Goal: Task Accomplishment & Management: Manage account settings

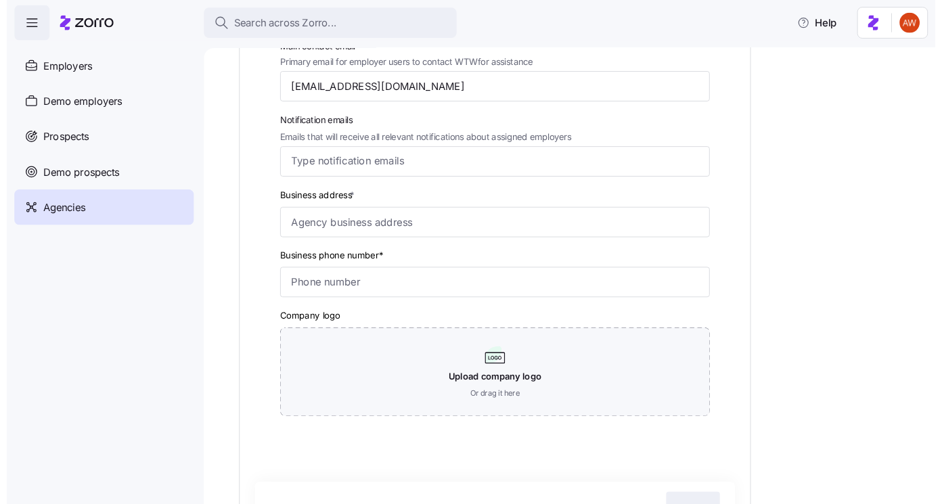
scroll to position [302, 0]
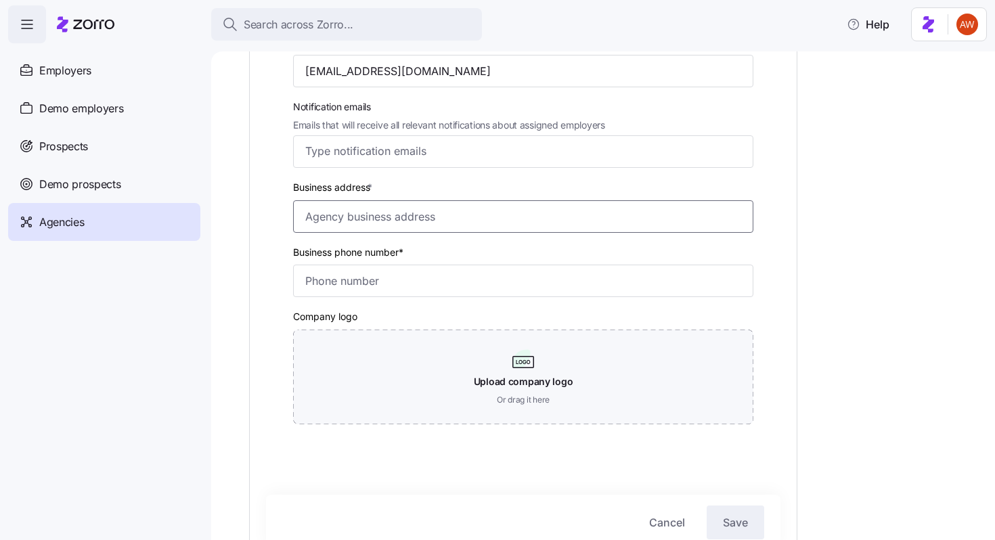
click at [353, 217] on input "Business address *" at bounding box center [523, 216] width 460 height 32
paste input "75 Arlington St Floor 2, Boston, MA 02116"
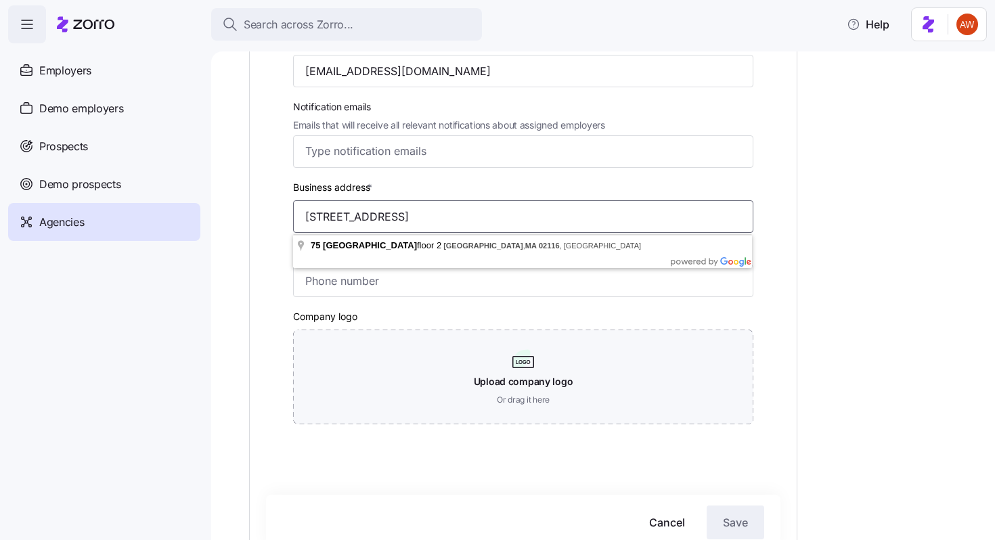
type input "75 Arlington St Floor 2, Boston, MA 02116"
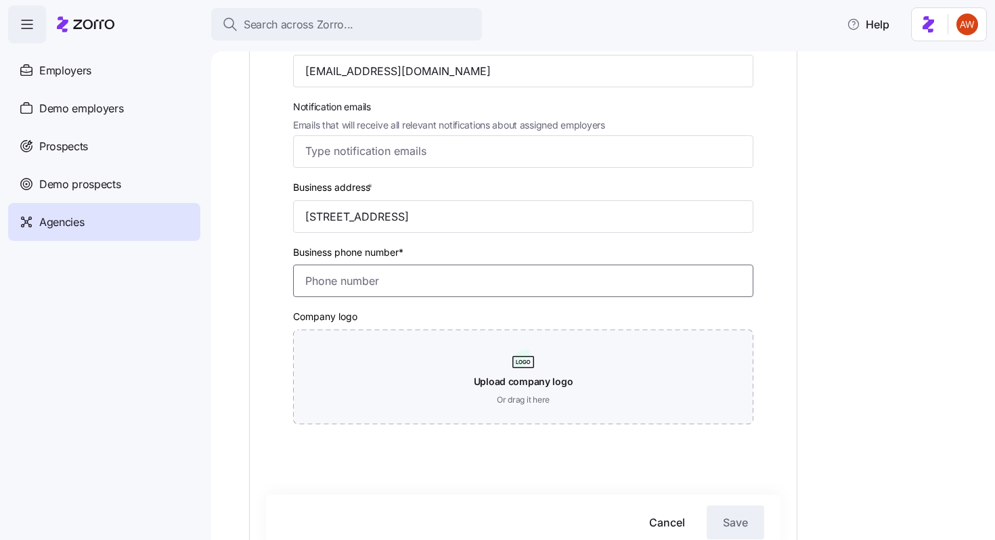
click at [403, 280] on input "Business phone number*" at bounding box center [523, 281] width 460 height 32
paste input "(617) 638-3700"
type input "(617) 638-3700"
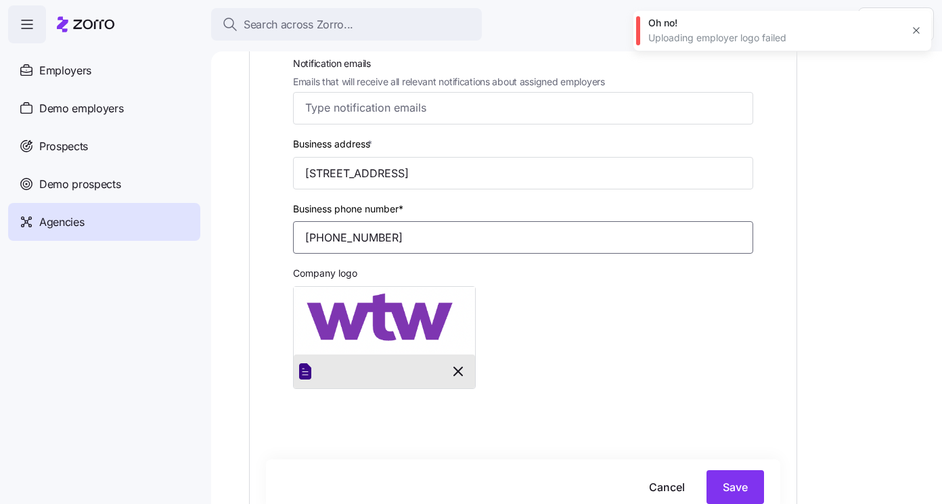
scroll to position [344, 0]
click at [914, 30] on icon "button" at bounding box center [916, 30] width 11 height 11
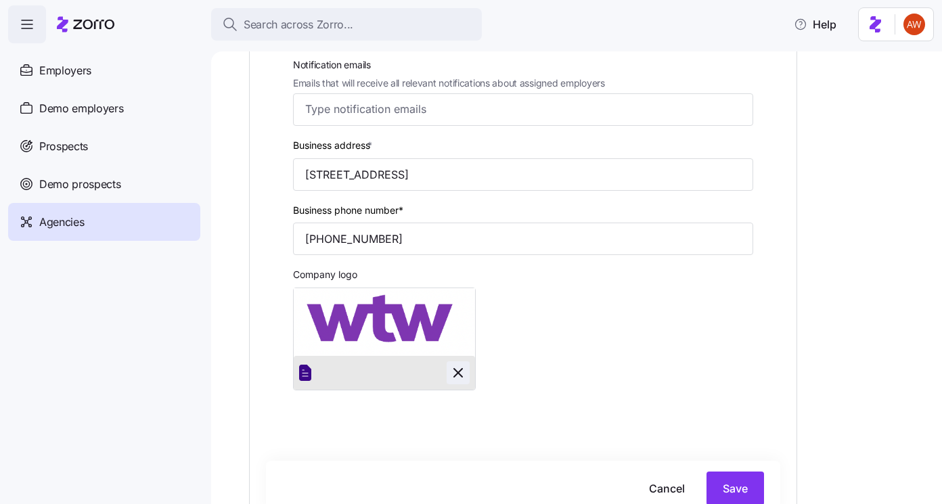
click at [459, 373] on icon "button" at bounding box center [458, 373] width 16 height 16
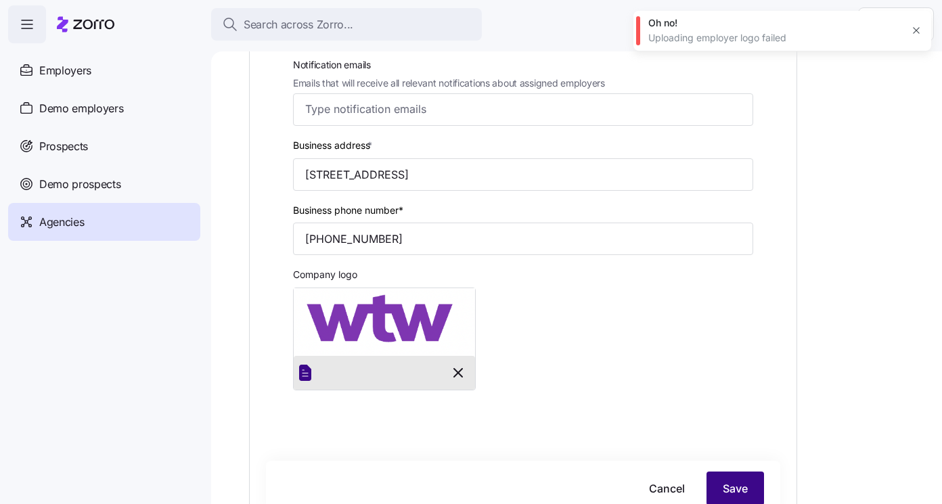
click at [729, 492] on span "Save" at bounding box center [735, 488] width 25 height 16
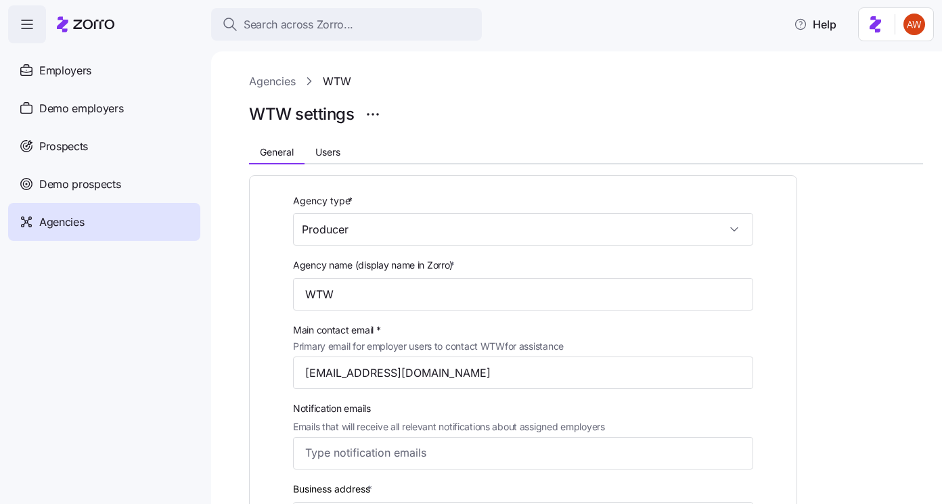
scroll to position [373, 0]
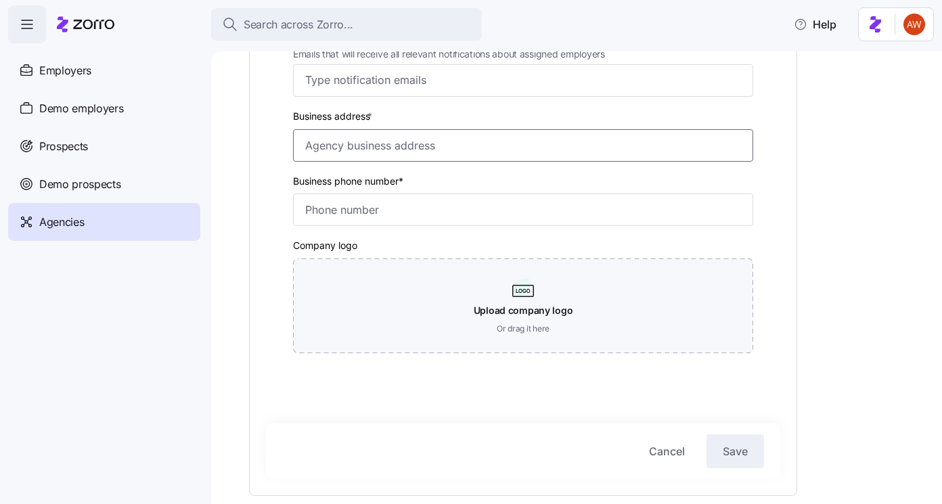
click at [578, 149] on input "Business address *" at bounding box center [523, 145] width 460 height 32
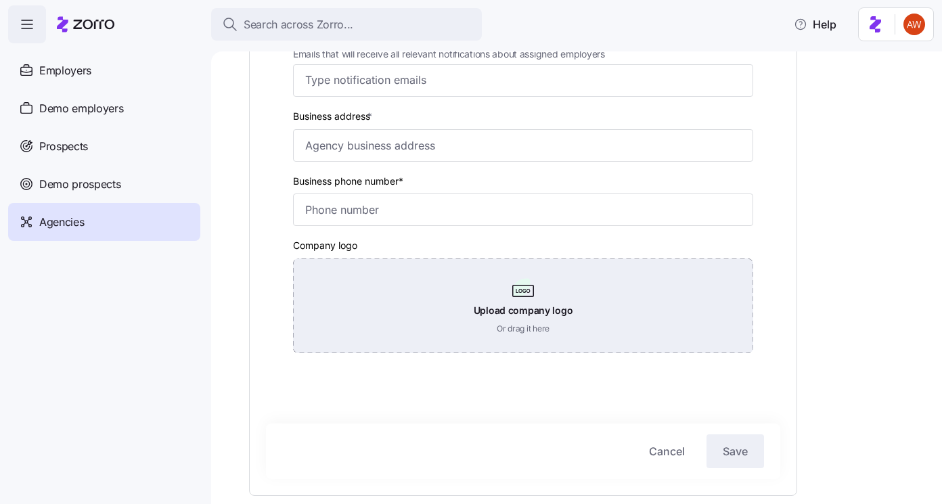
click at [420, 322] on div "Upload company logo Or drag it here" at bounding box center [523, 305] width 460 height 95
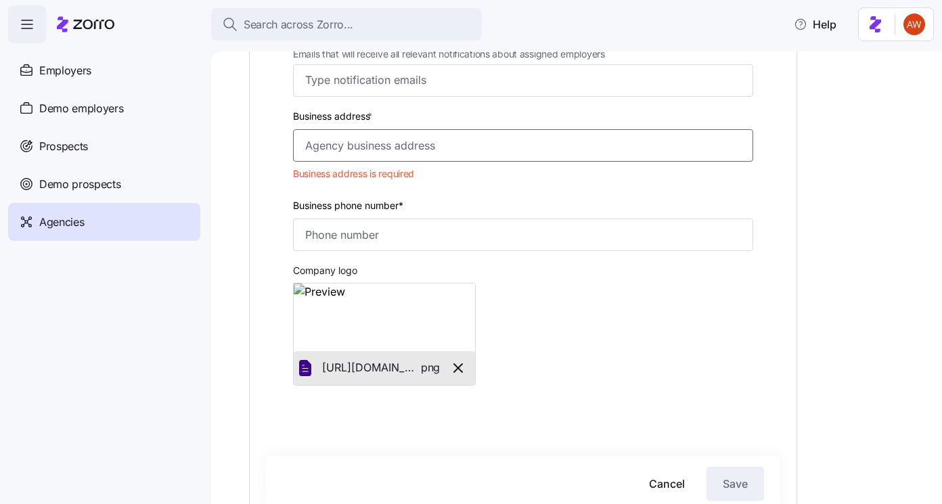
click at [348, 141] on input "Business address *" at bounding box center [523, 145] width 460 height 32
paste input "75 Arlington St Floor 2, Boston, MA 02116"
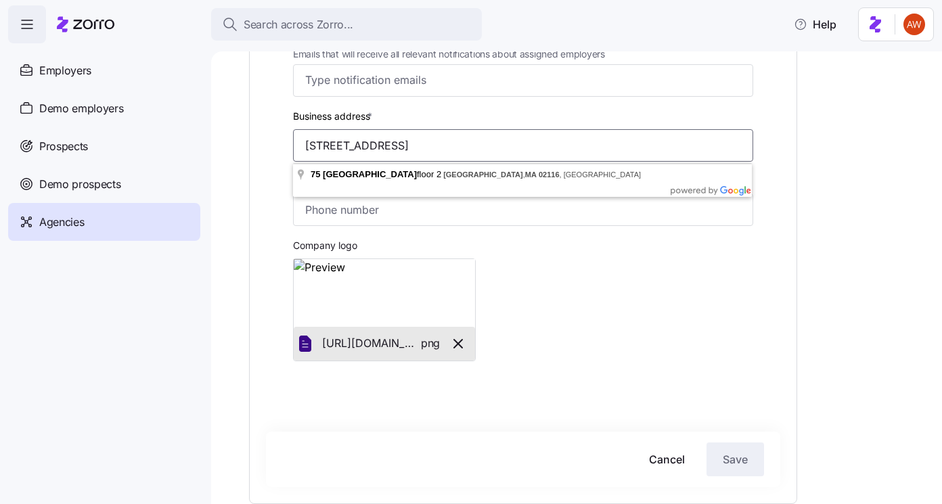
type input "75 Arlington St Floor 2, Boston, MA 02116"
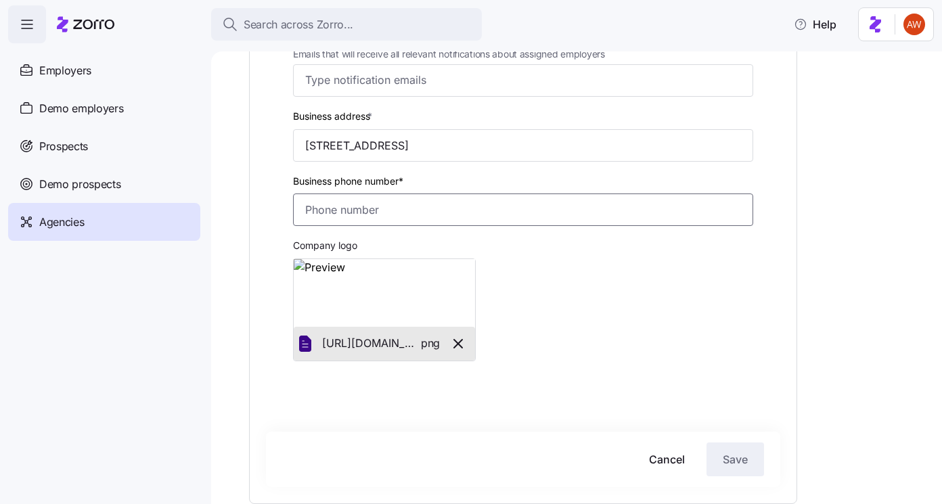
click at [428, 205] on input "Business phone number*" at bounding box center [523, 210] width 460 height 32
paste input "(617) 638-3700"
type input "(617) 638-3700"
click at [743, 464] on span "Save" at bounding box center [735, 459] width 25 height 16
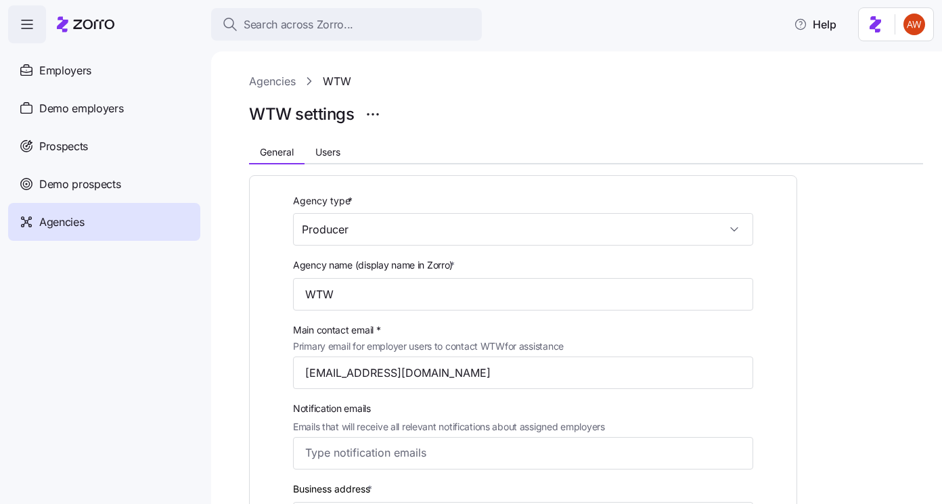
click at [258, 84] on link "Agencies" at bounding box center [272, 81] width 47 height 17
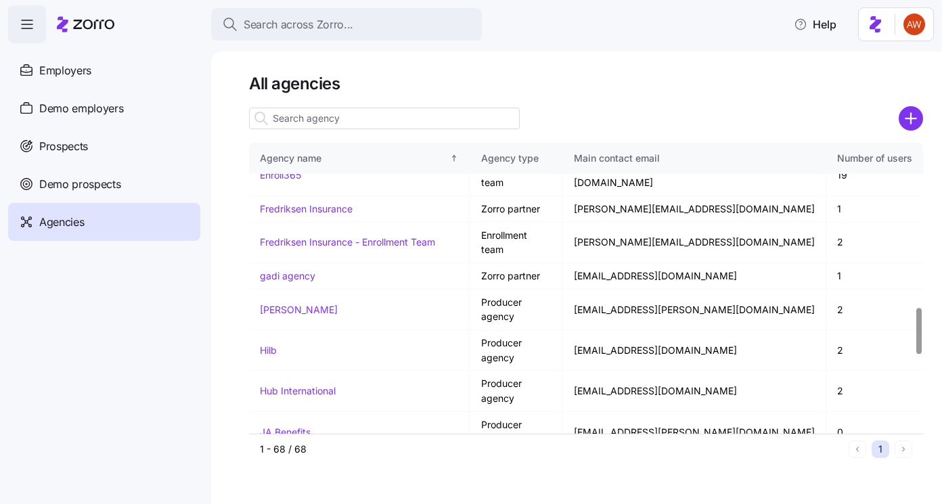
scroll to position [1081, 0]
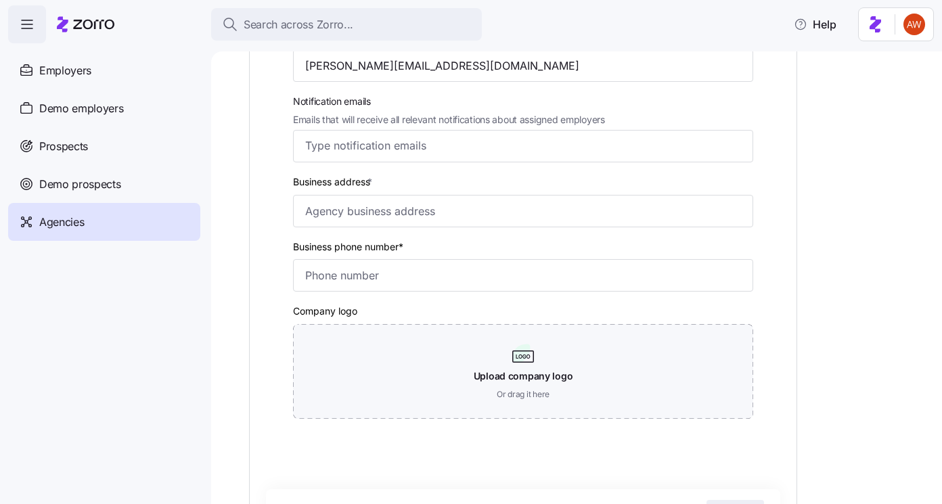
scroll to position [319, 0]
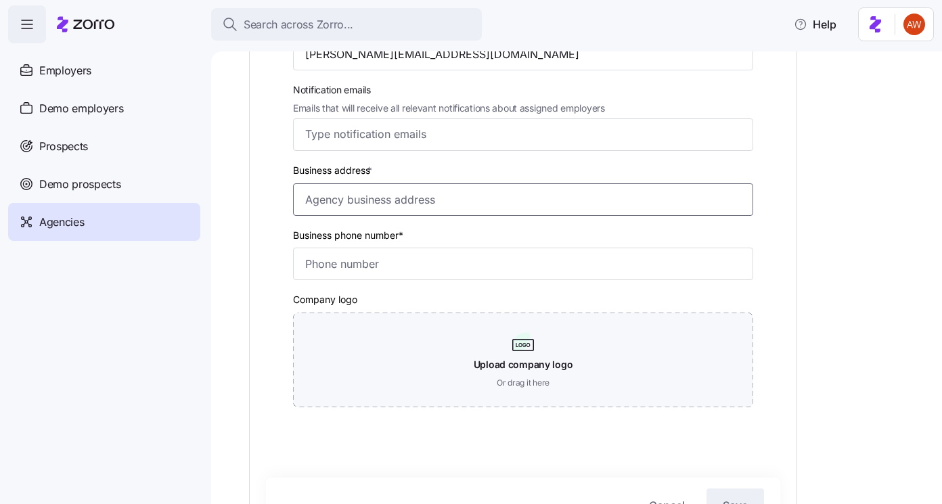
click at [392, 195] on input "Business address *" at bounding box center [523, 199] width 460 height 32
paste input "[STREET_ADDRESS][PERSON_NAME]"
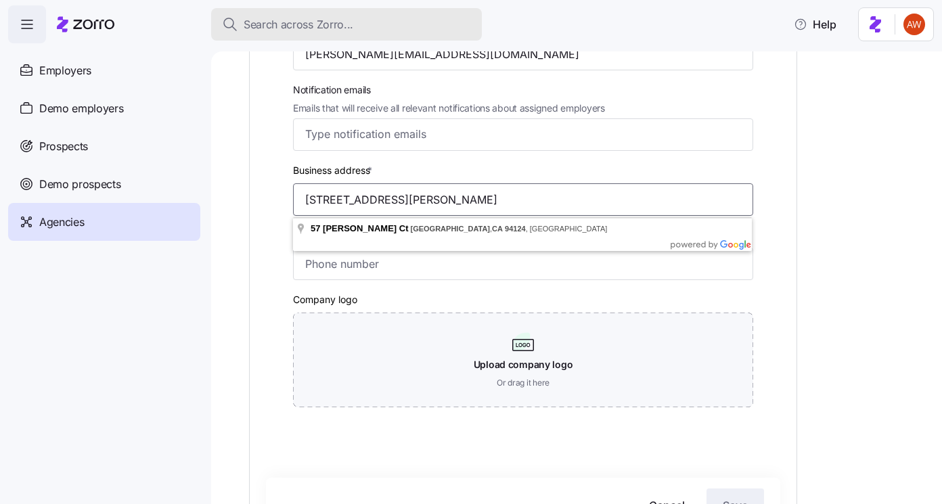
type input "[STREET_ADDRESS][PERSON_NAME]"
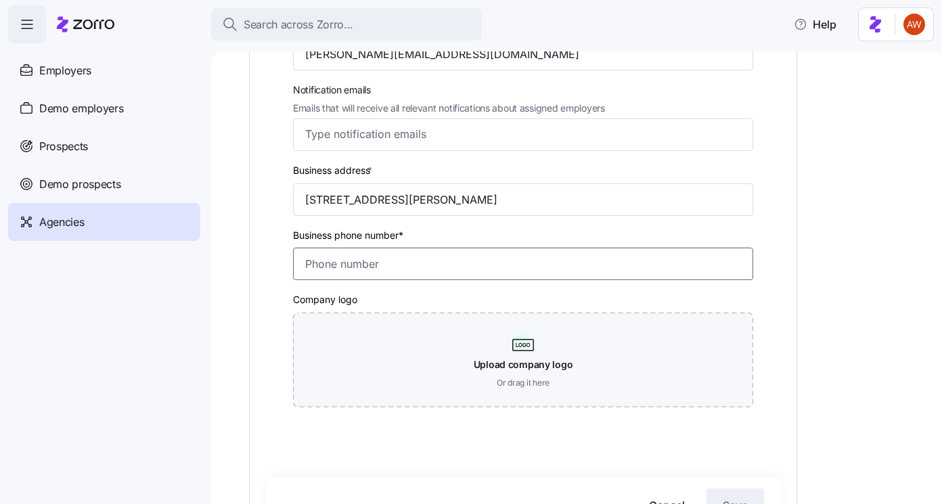
click at [400, 258] on input "Business phone number*" at bounding box center [523, 264] width 460 height 32
paste input "[PHONE_NUMBER]"
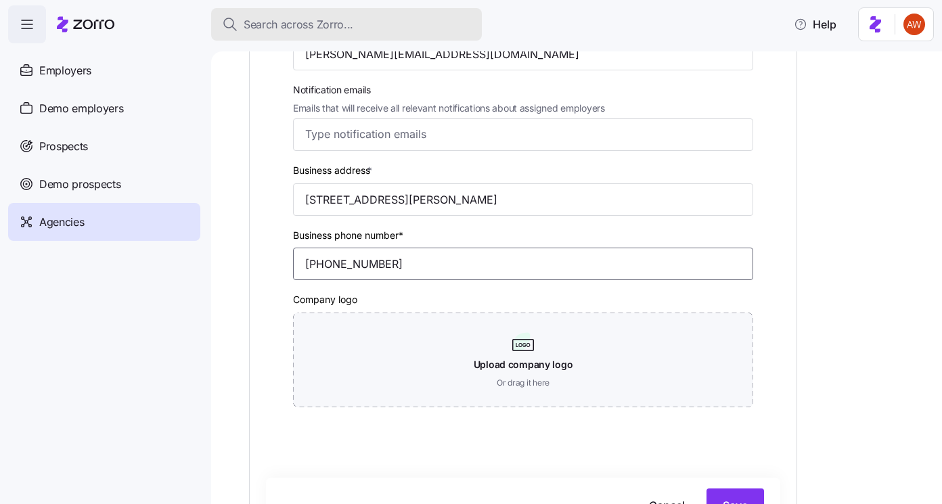
type input "[PHONE_NUMBER]"
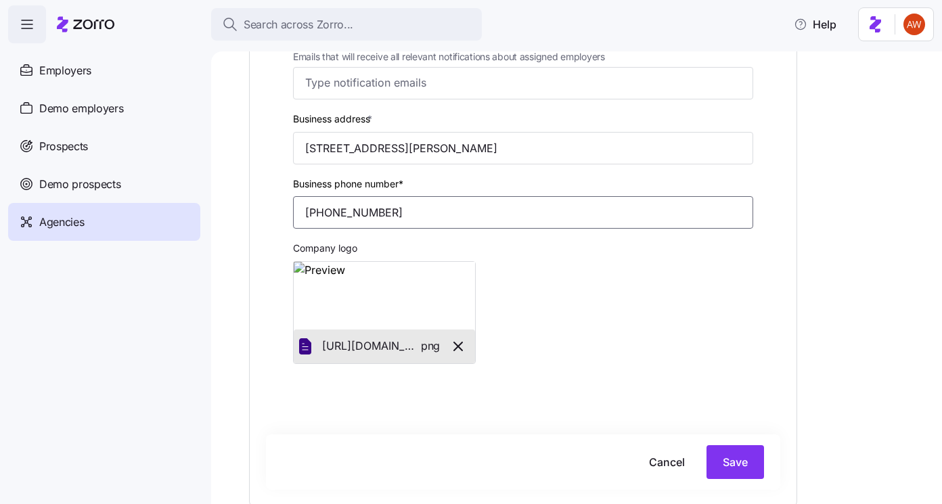
scroll to position [440, 0]
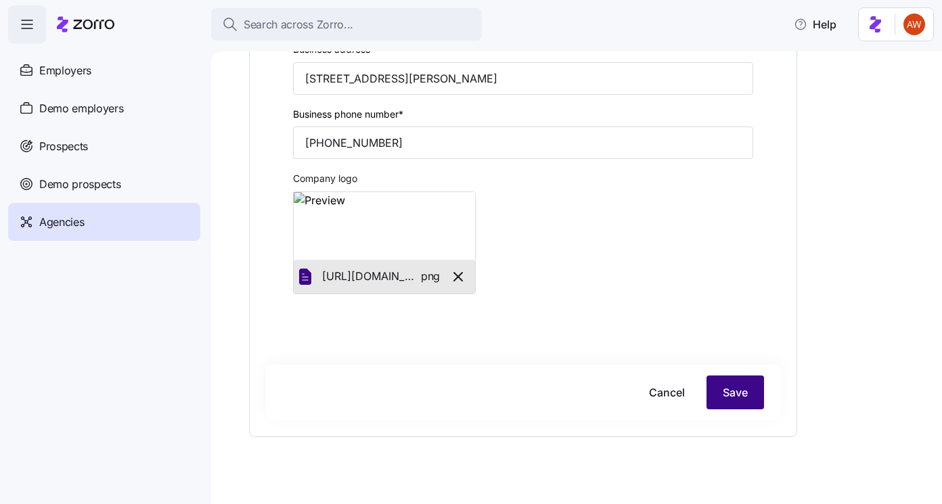
click at [734, 407] on button "Save" at bounding box center [735, 393] width 58 height 34
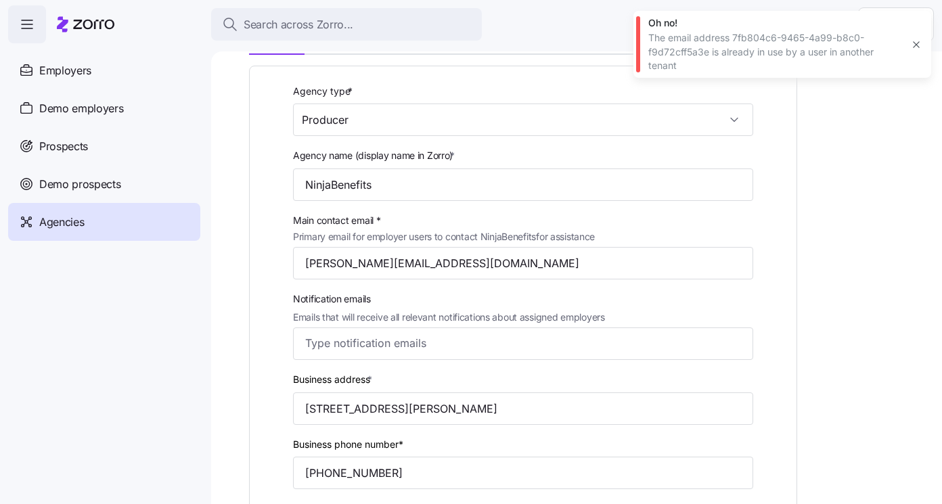
scroll to position [138, 0]
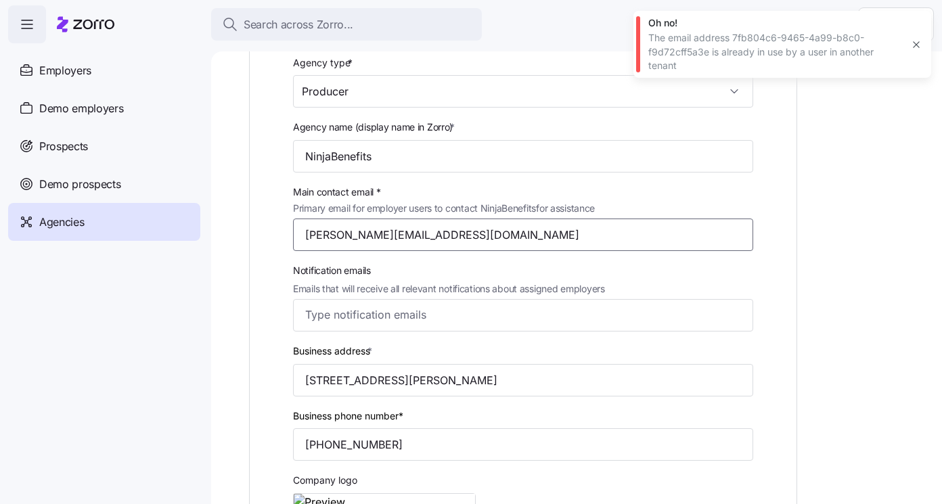
drag, startPoint x: 406, startPoint y: 236, endPoint x: 357, endPoint y: 236, distance: 48.7
click at [357, 236] on input "[PERSON_NAME][EMAIL_ADDRESS][DOMAIN_NAME]" at bounding box center [523, 235] width 460 height 32
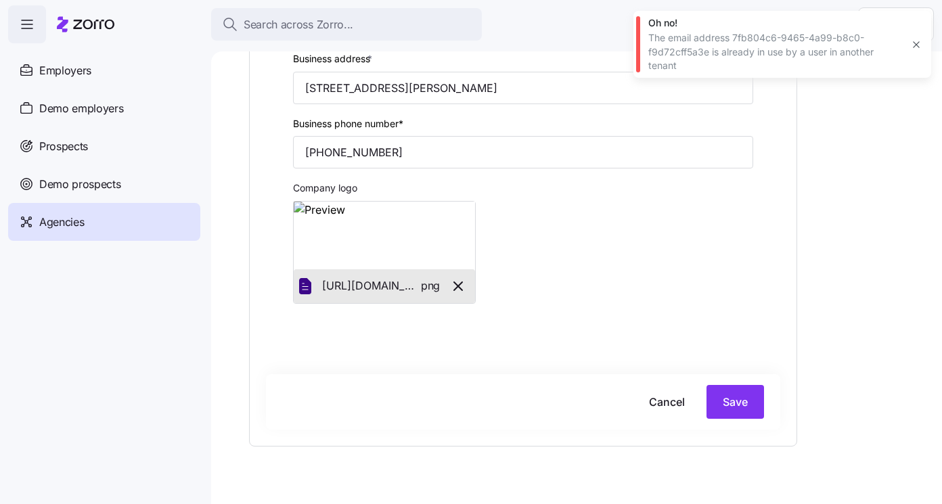
scroll to position [455, 0]
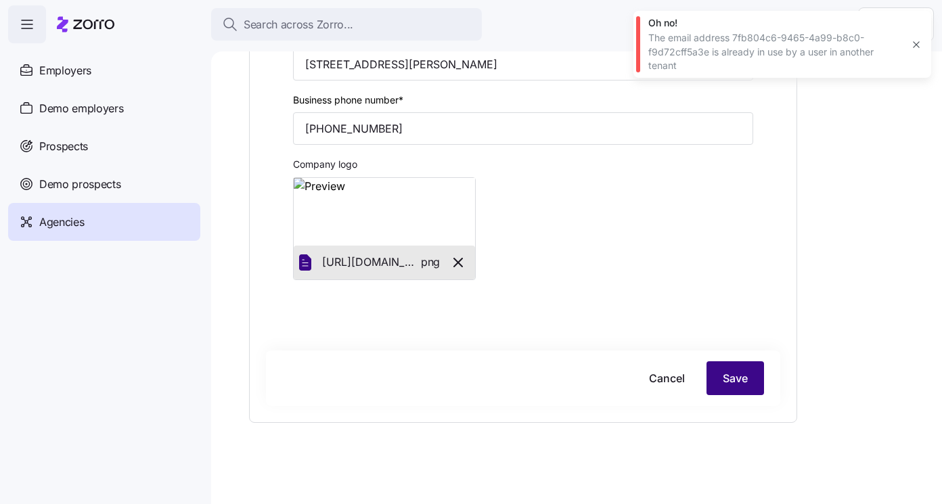
type input "[PERSON_NAME][EMAIL_ADDRESS][DOMAIN_NAME]"
click at [737, 374] on span "Save" at bounding box center [735, 378] width 25 height 16
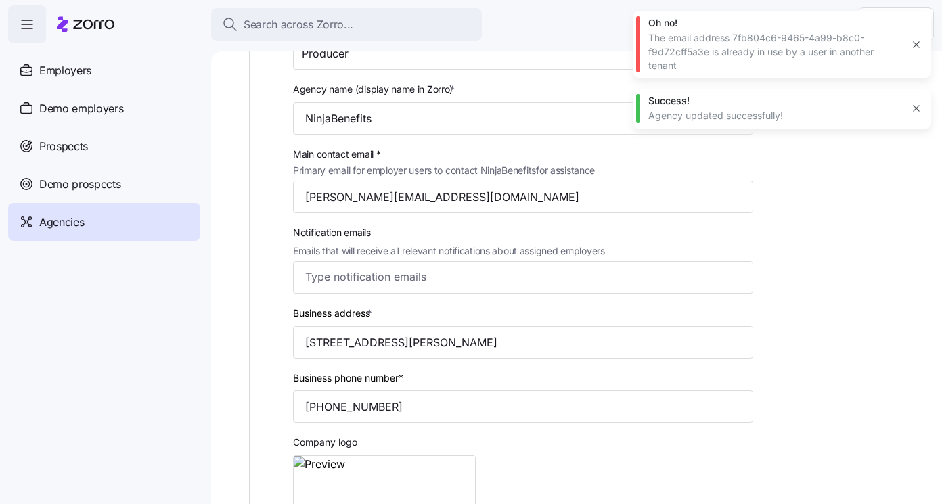
scroll to position [0, 0]
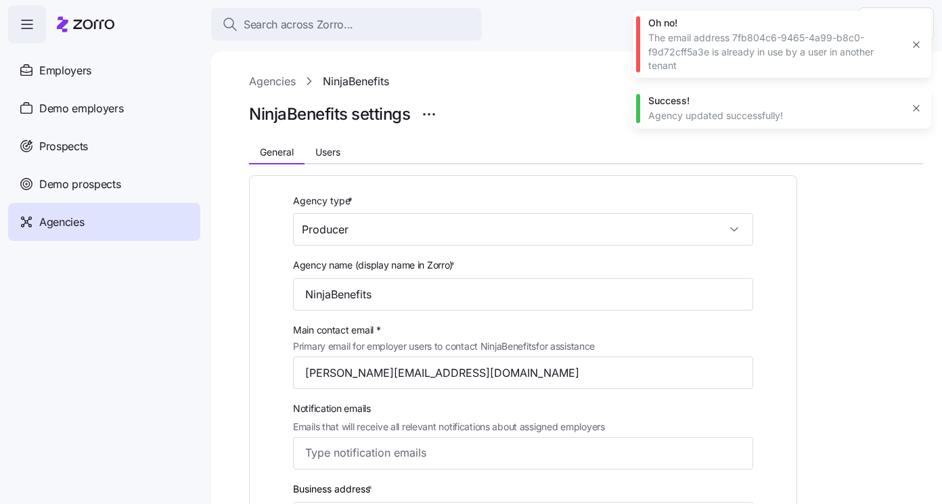
click at [275, 79] on link "Agencies" at bounding box center [272, 81] width 47 height 17
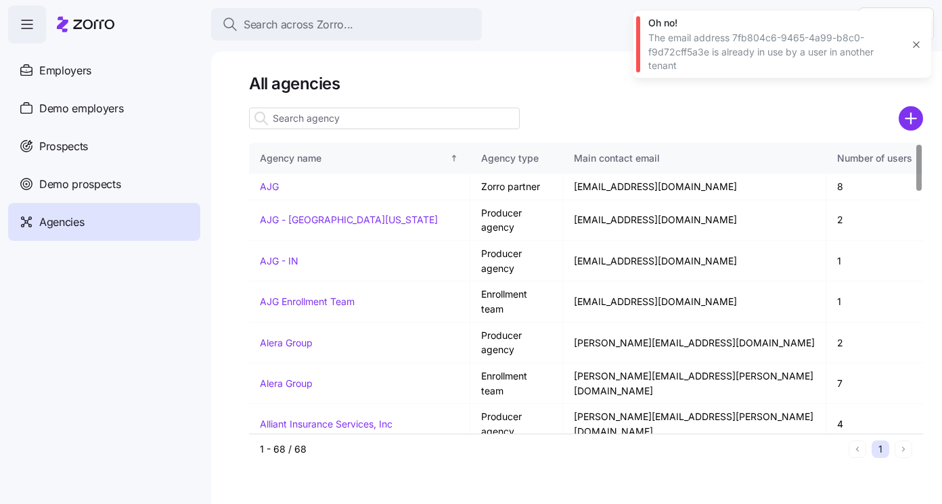
click at [315, 117] on input at bounding box center [384, 119] width 271 height 22
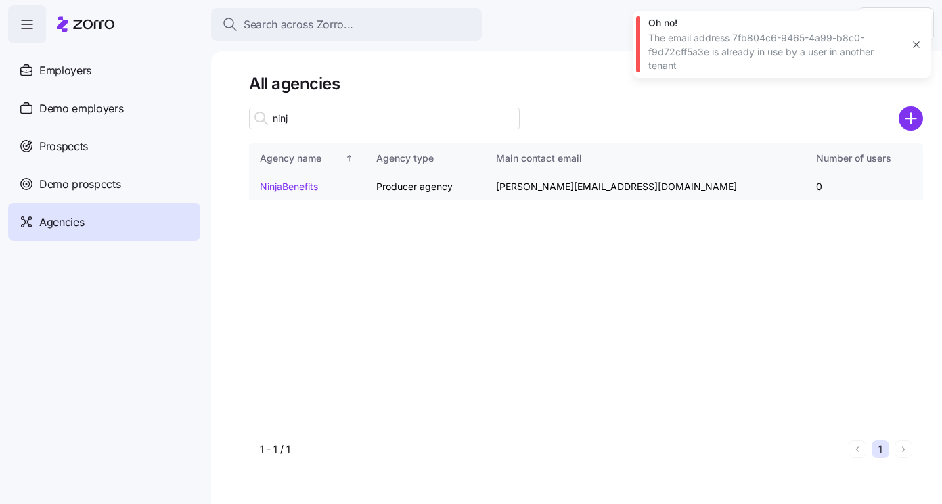
type input "ninj"
click at [300, 189] on link "NinjaBenefits" at bounding box center [289, 187] width 58 height 12
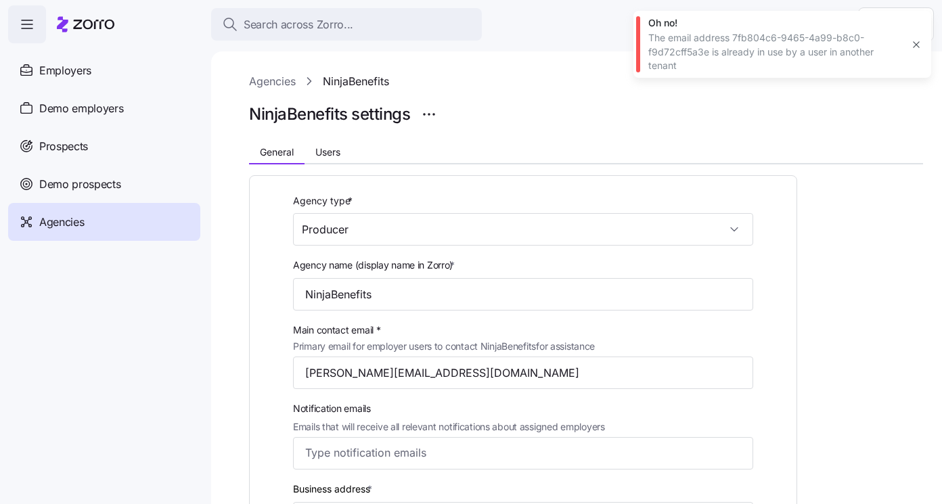
click at [908, 44] on button "button" at bounding box center [916, 44] width 19 height 19
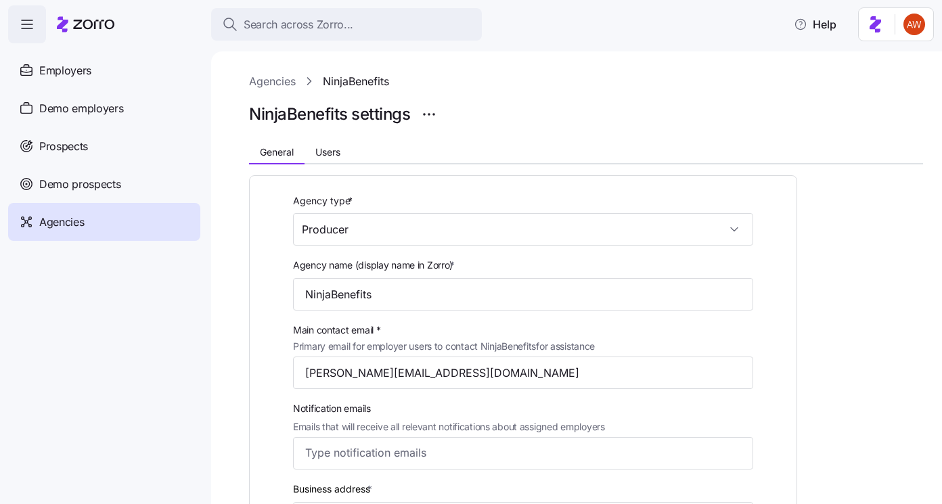
click at [271, 87] on link "Agencies" at bounding box center [272, 81] width 47 height 17
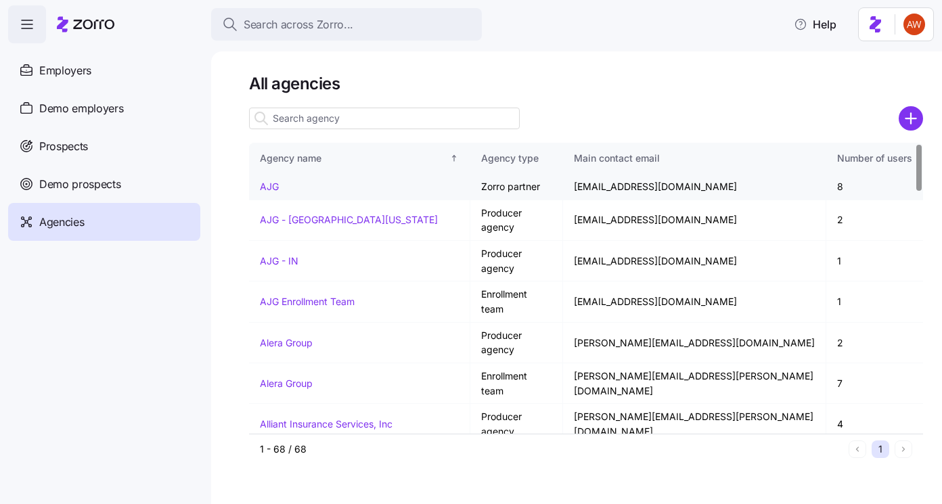
click at [272, 186] on link "AJG" at bounding box center [269, 187] width 19 height 12
click at [305, 214] on link "AJG - [GEOGRAPHIC_DATA][US_STATE]" at bounding box center [349, 220] width 178 height 12
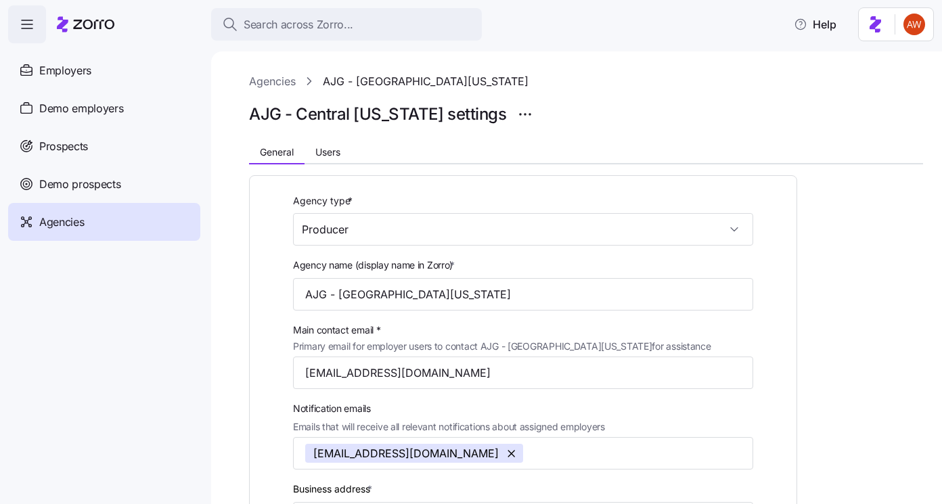
click at [270, 85] on link "Agencies" at bounding box center [272, 81] width 47 height 17
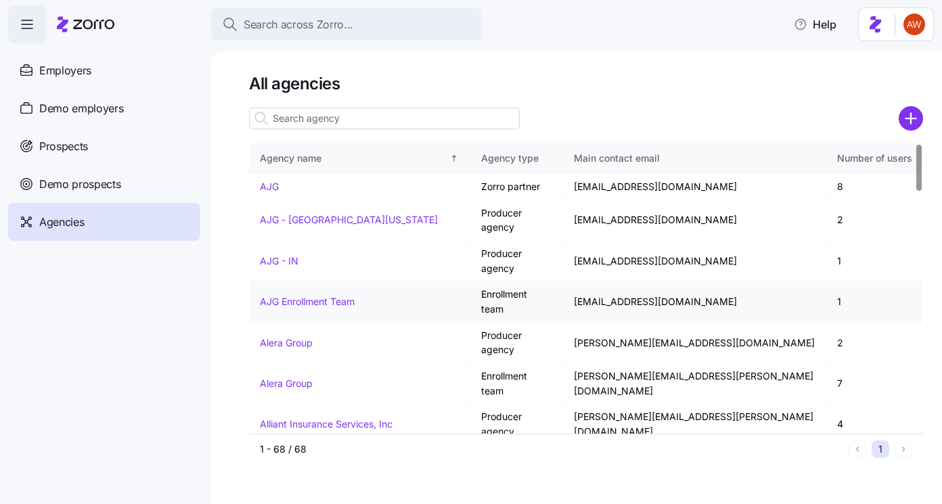
click at [302, 296] on link "AJG Enrollment Team" at bounding box center [307, 302] width 95 height 12
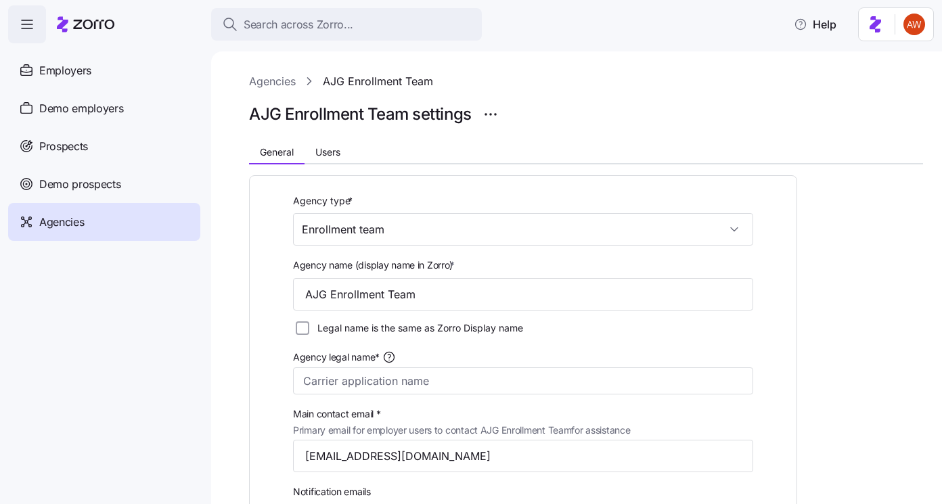
click at [286, 78] on link "Agencies" at bounding box center [272, 81] width 47 height 17
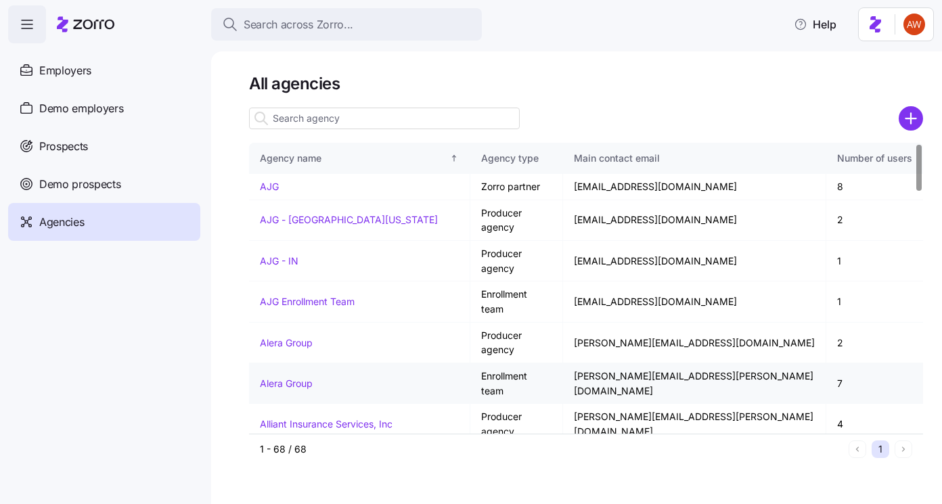
click at [297, 378] on link "Alera Group" at bounding box center [286, 384] width 53 height 12
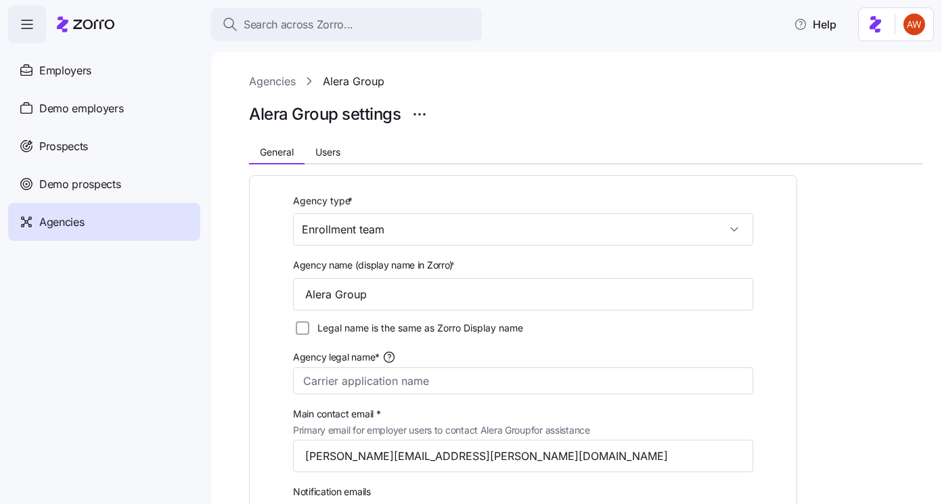
click at [266, 84] on link "Agencies" at bounding box center [272, 81] width 47 height 17
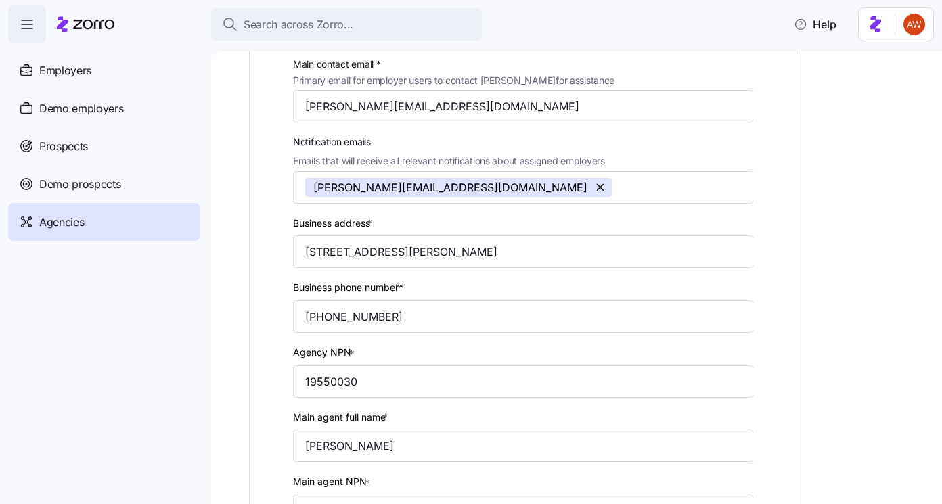
scroll to position [349, 0]
drag, startPoint x: 555, startPoint y: 260, endPoint x: 286, endPoint y: 258, distance: 269.3
click at [286, 258] on div "Agency type * Enrollment team Agency name (display name in Zorro) * Andrew Lee …" at bounding box center [523, 266] width 514 height 847
drag, startPoint x: 418, startPoint y: 322, endPoint x: 257, endPoint y: 310, distance: 161.5
click at [257, 310] on div "Agency type * Enrollment team Agency name (display name in Zorro) * Andrew Lee …" at bounding box center [523, 316] width 548 height 980
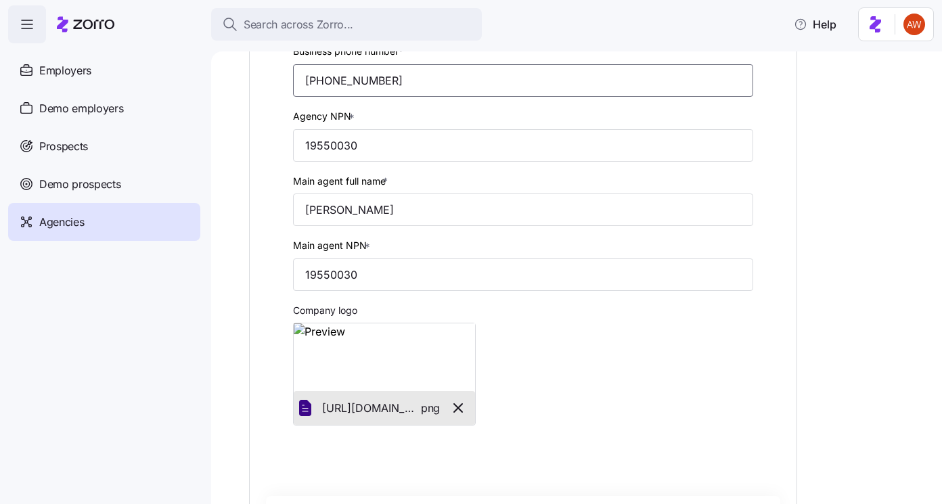
scroll to position [672, 0]
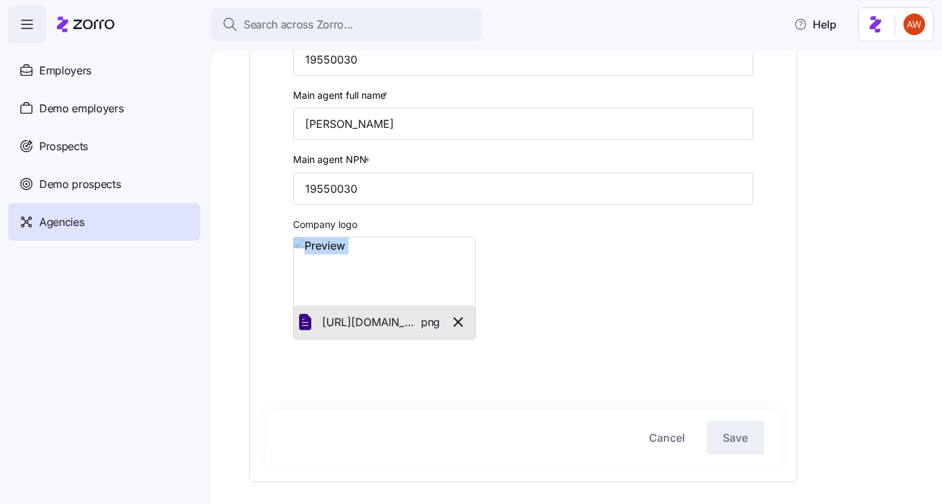
click at [424, 279] on img at bounding box center [384, 272] width 181 height 68
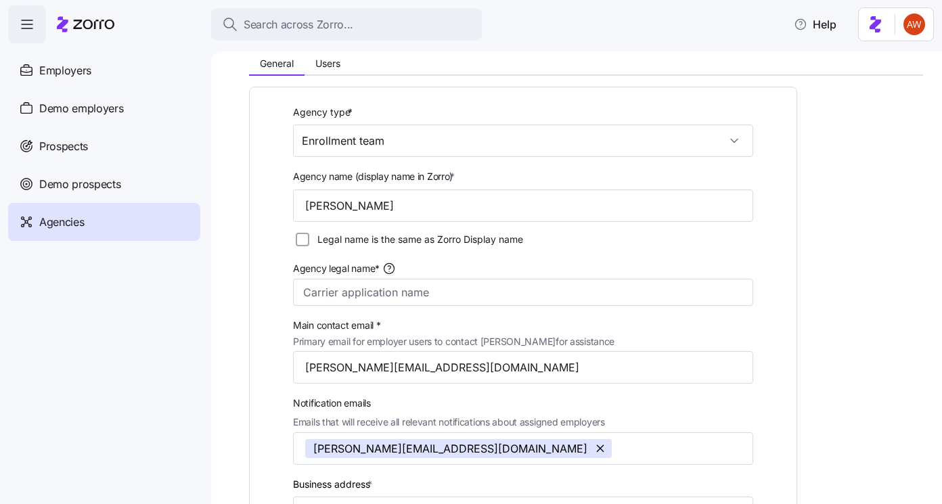
scroll to position [83, 0]
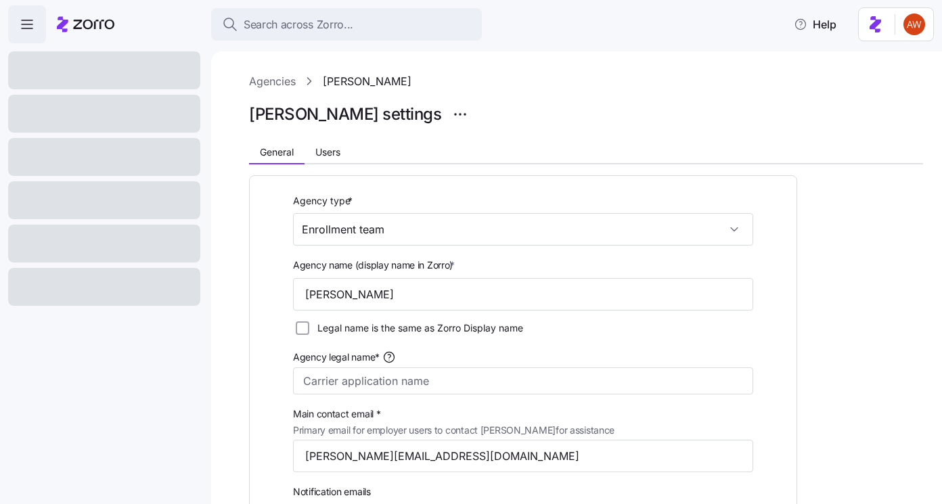
click at [277, 81] on link "Agencies" at bounding box center [272, 81] width 47 height 17
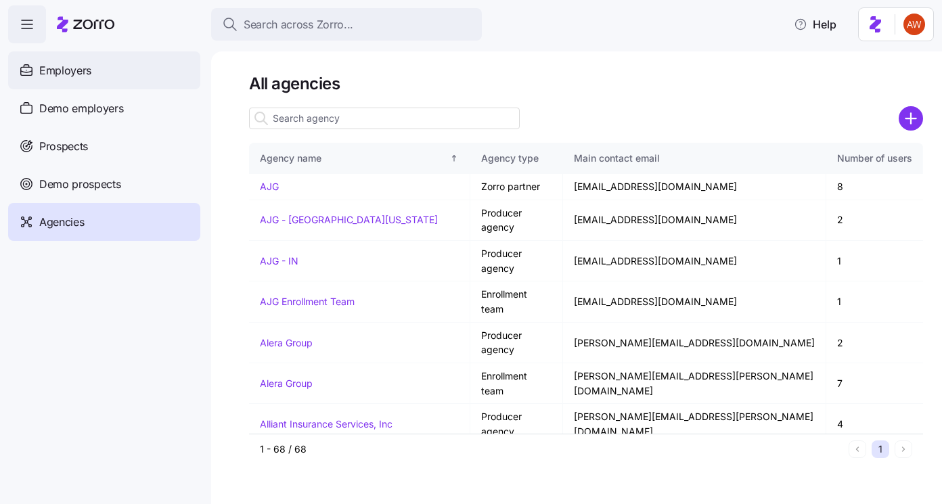
click at [94, 81] on div "Employers" at bounding box center [104, 70] width 192 height 38
